Goal: Information Seeking & Learning: Stay updated

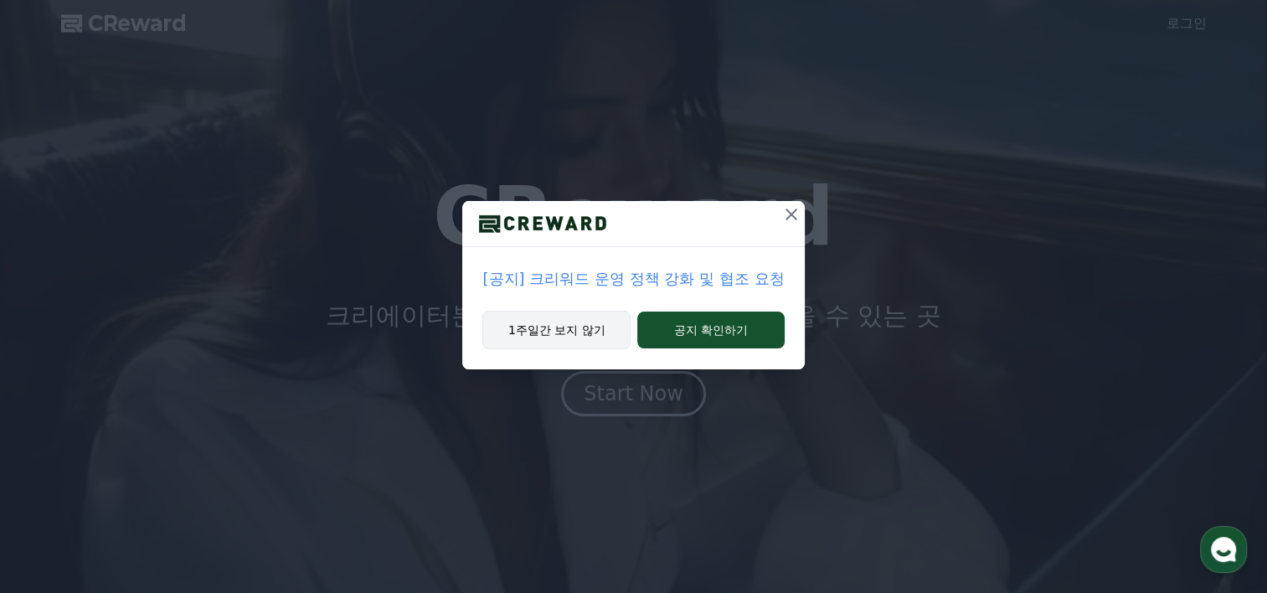
click at [606, 332] on button "1주일간 보지 않기" at bounding box center [556, 330] width 148 height 39
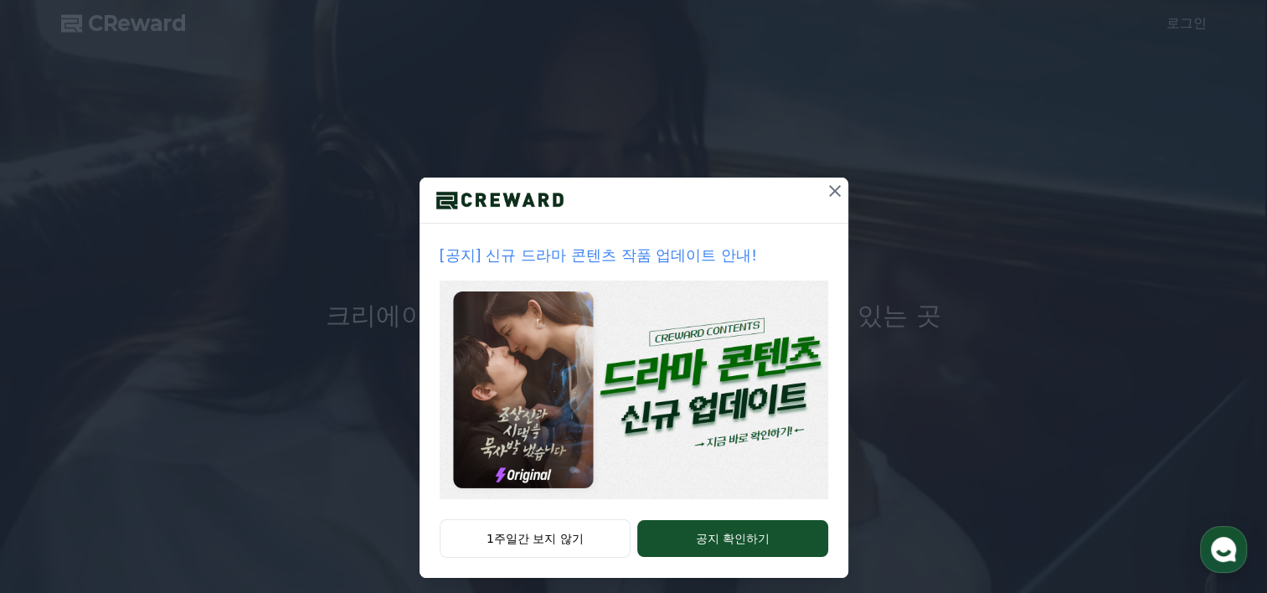
scroll to position [34, 0]
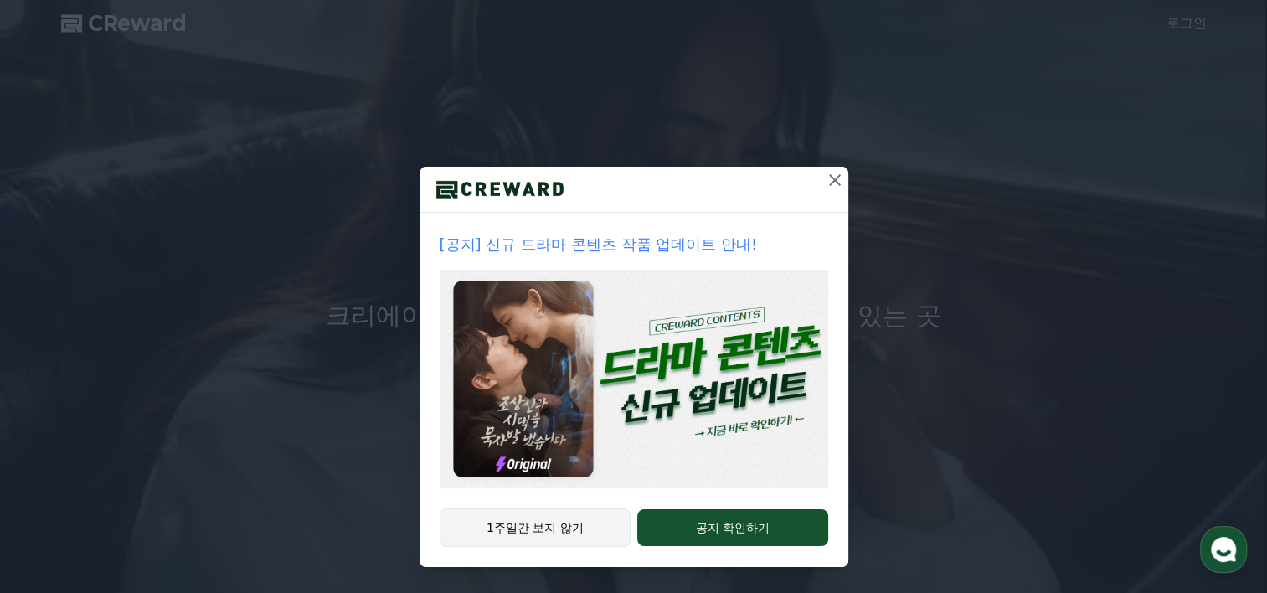
click at [583, 521] on button "1주일간 보지 않기" at bounding box center [536, 527] width 192 height 39
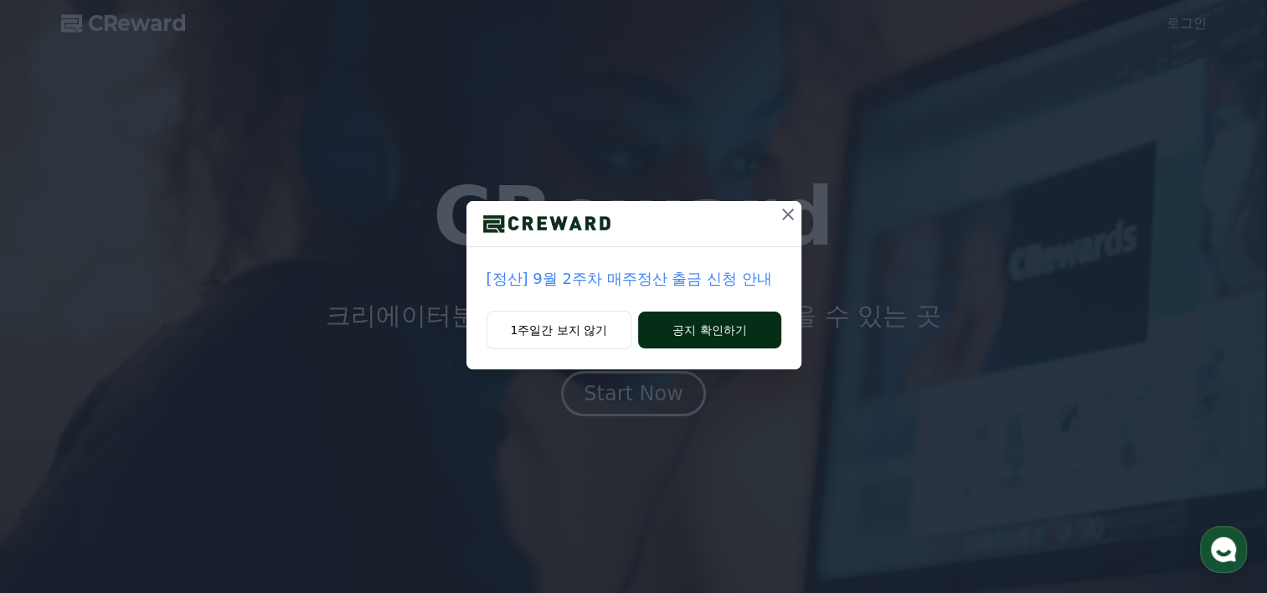
click at [702, 338] on button "공지 확인하기" at bounding box center [709, 329] width 142 height 37
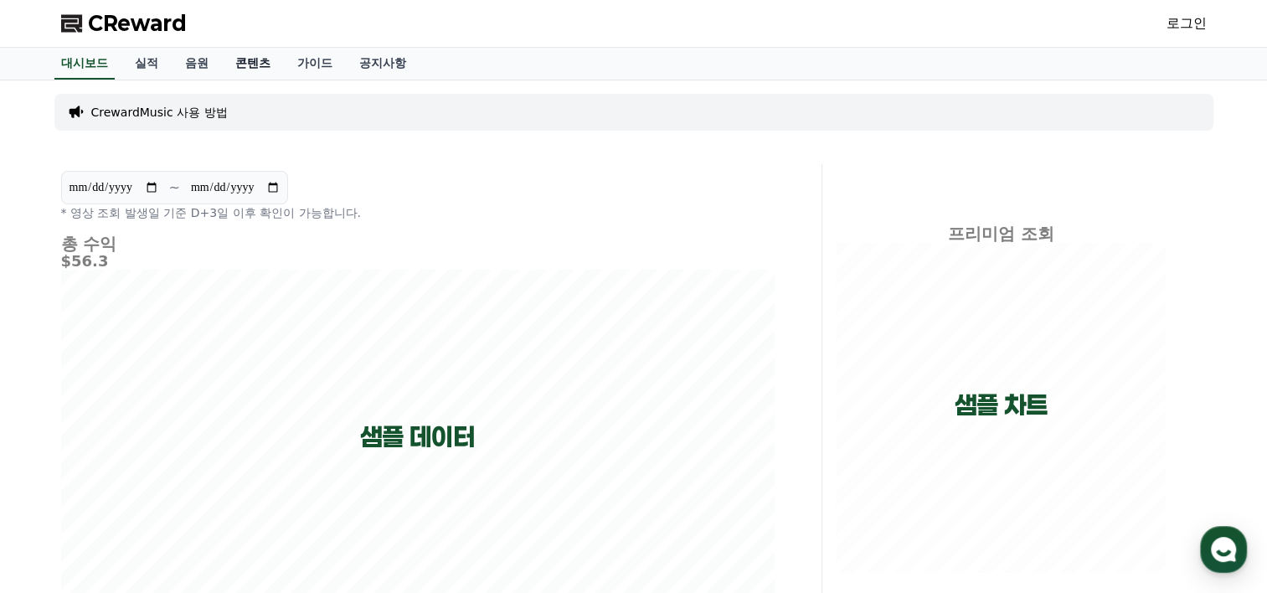
click at [227, 67] on link "콘텐츠" at bounding box center [253, 64] width 62 height 32
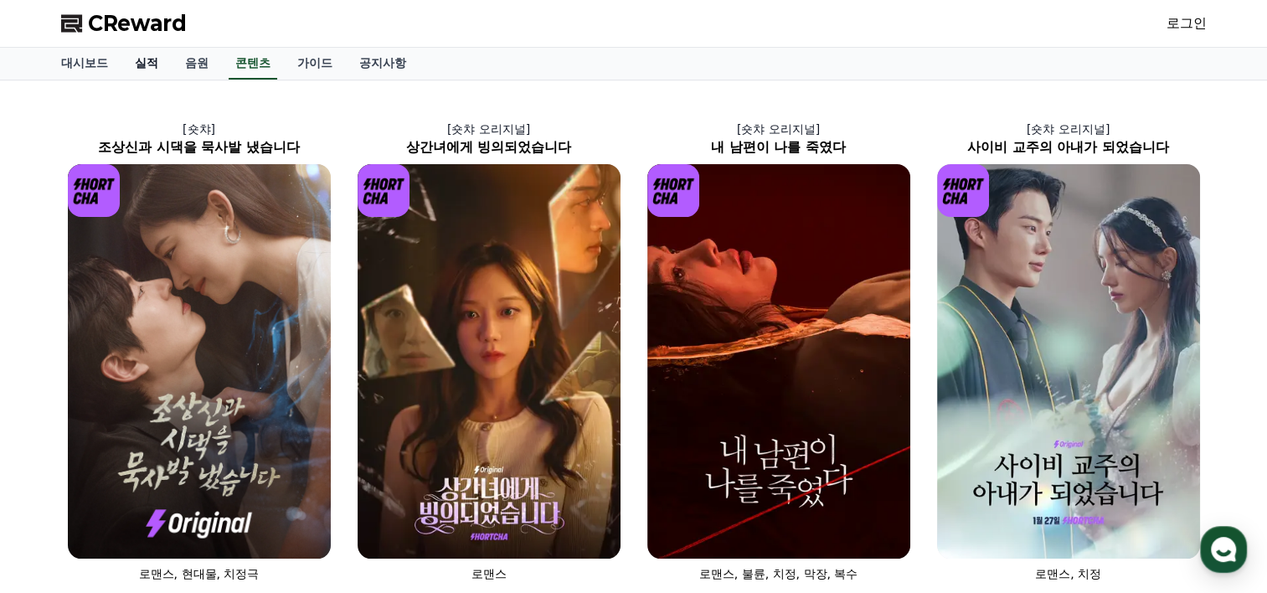
click at [158, 60] on link "실적" at bounding box center [146, 64] width 50 height 32
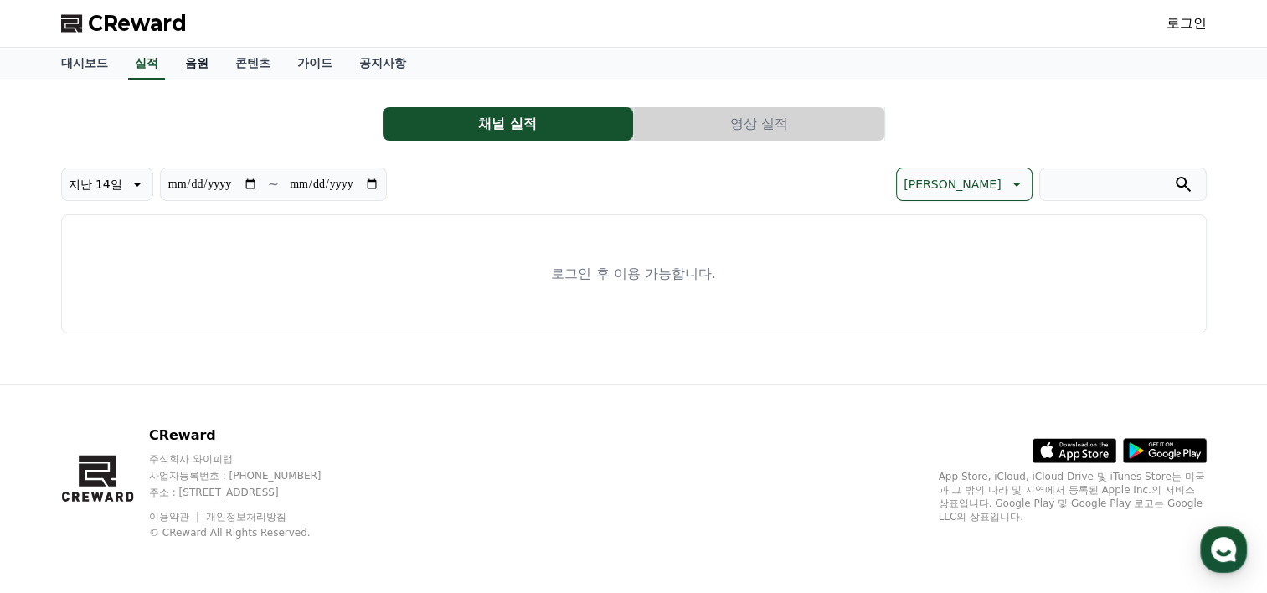
click at [191, 60] on link "음원" at bounding box center [197, 64] width 50 height 32
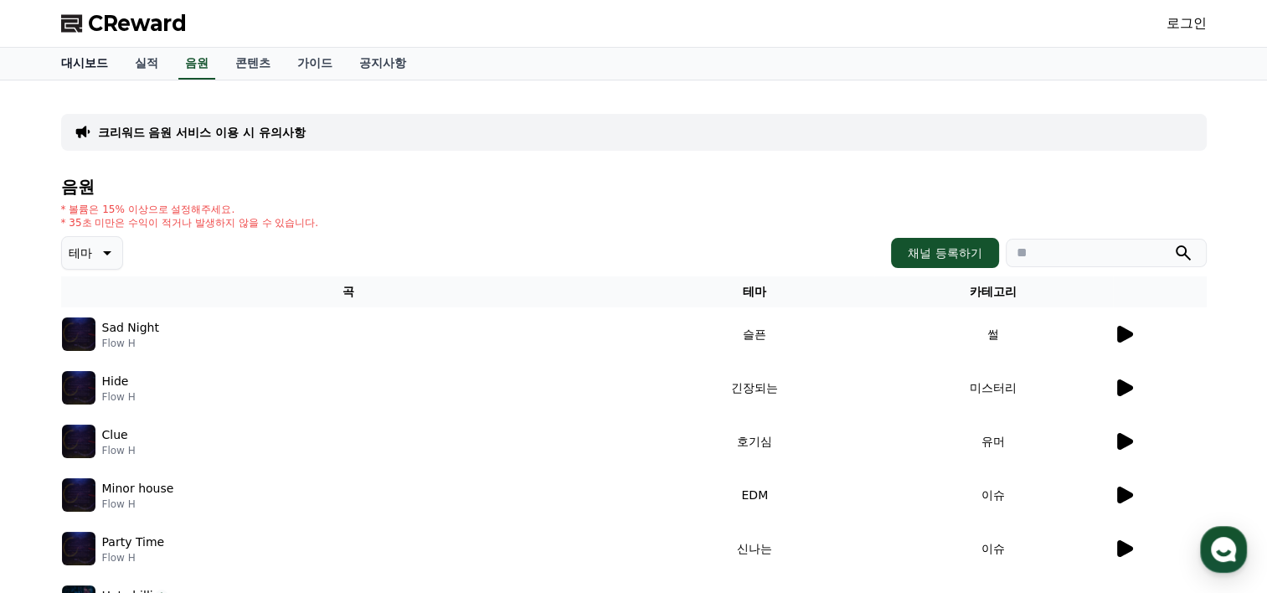
click at [91, 70] on link "대시보드" at bounding box center [85, 64] width 74 height 32
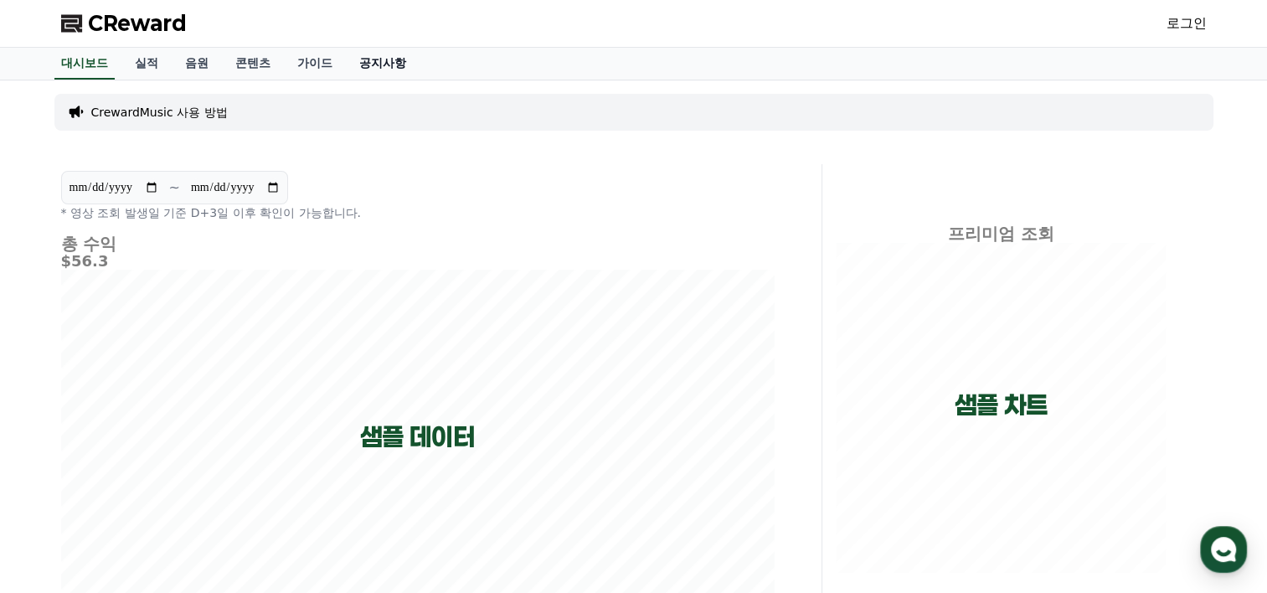
click at [385, 56] on link "공지사항" at bounding box center [383, 64] width 74 height 32
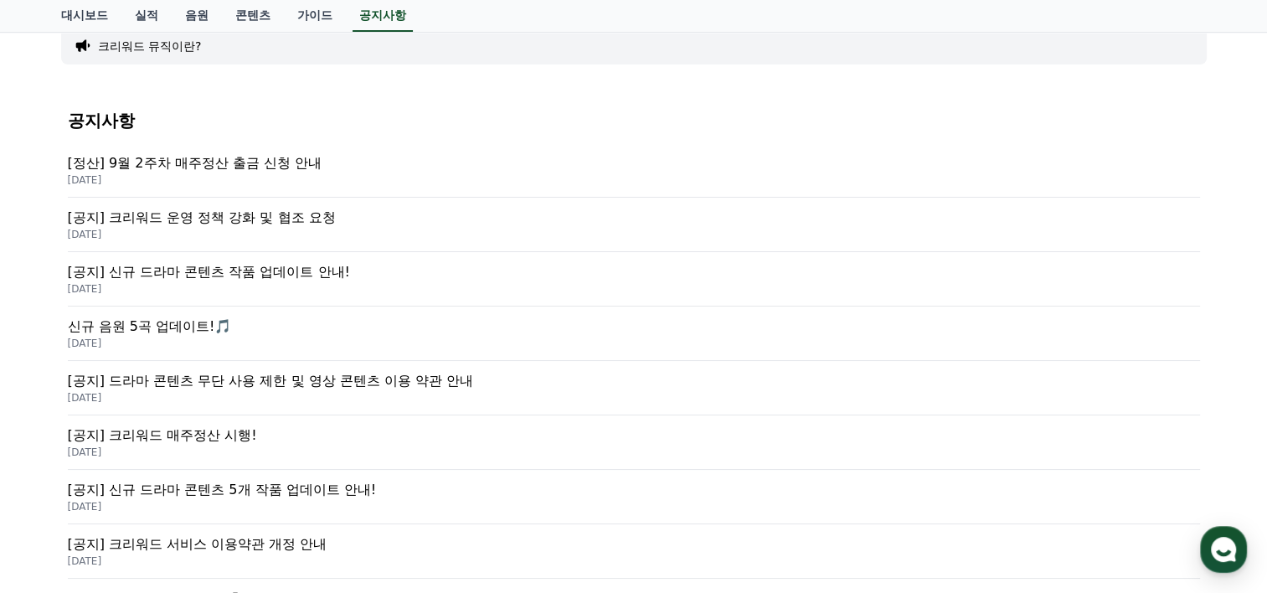
scroll to position [167, 0]
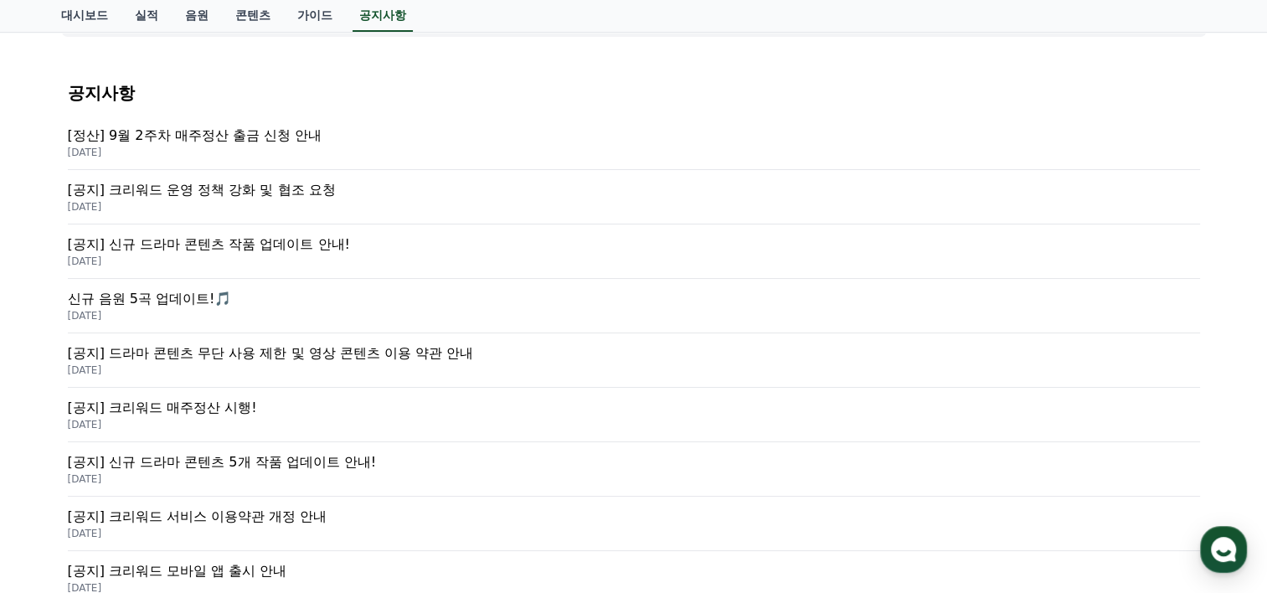
click at [206, 245] on p "[공지] 신규 드라마 콘텐츠 작품 업데이트 안내!" at bounding box center [634, 244] width 1132 height 20
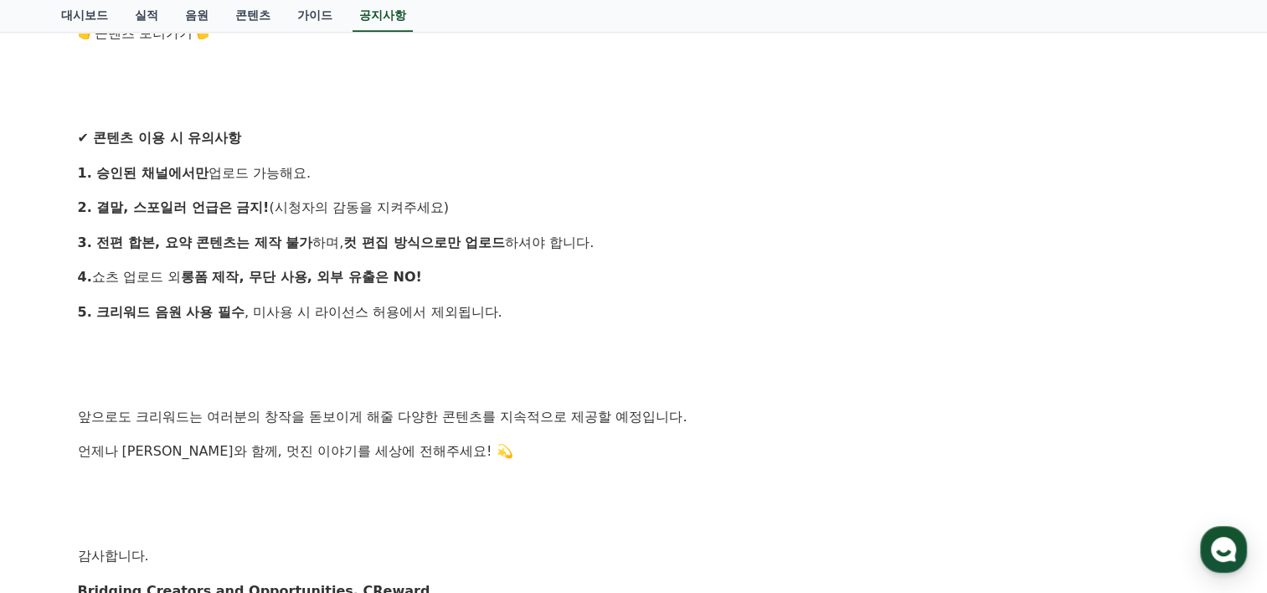
scroll to position [1390, 0]
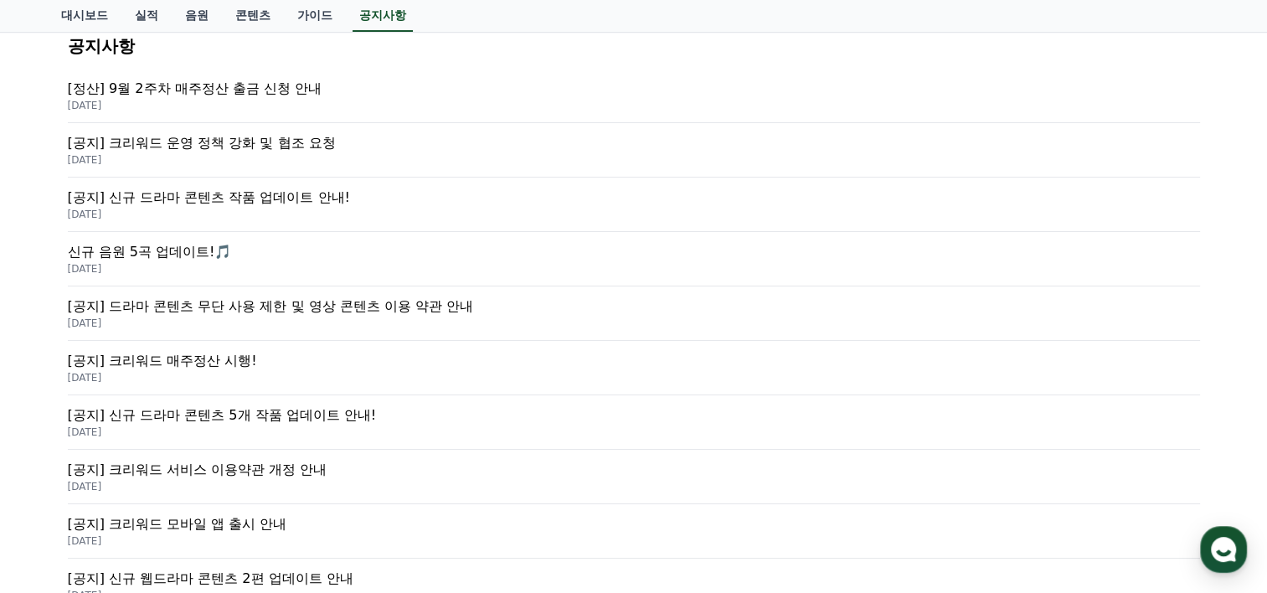
scroll to position [251, 0]
